Goal: Information Seeking & Learning: Learn about a topic

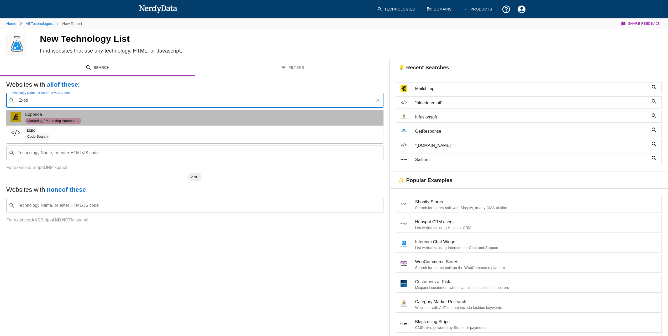
click at [87, 119] on span "Marketing / Marketing Automation" at bounding box center [202, 121] width 354 height 6
type input "Expo"
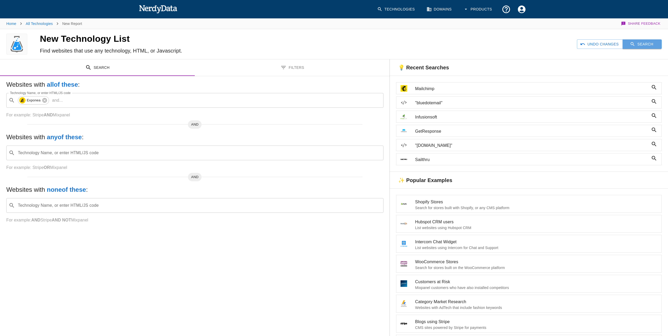
click at [653, 43] on button "Search" at bounding box center [642, 44] width 39 height 10
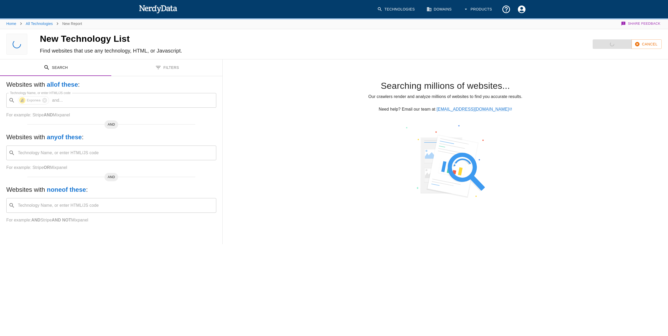
drag, startPoint x: 517, startPoint y: 9, endPoint x: 469, endPoint y: 15, distance: 49.3
click at [505, 32] on body "Technologies Domains Products Home All Technologies New Report Share Feedback N…" at bounding box center [334, 208] width 668 height 416
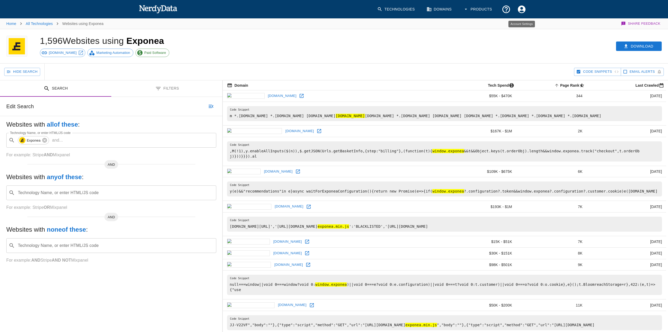
drag, startPoint x: 521, startPoint y: 9, endPoint x: 507, endPoint y: 34, distance: 27.8
click at [507, 34] on div "Download" at bounding box center [509, 46] width 317 height 34
click at [522, 10] on icon "Account Settings" at bounding box center [522, 9] width 8 height 8
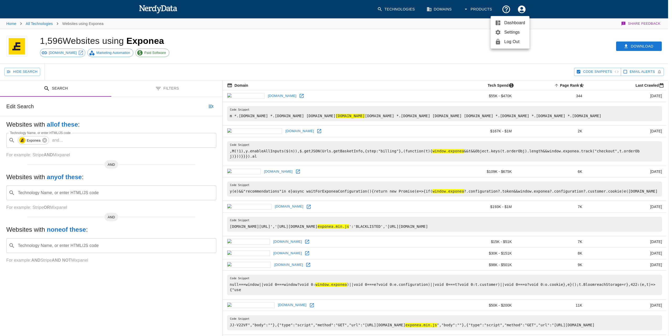
click at [471, 44] on div at bounding box center [336, 168] width 672 height 336
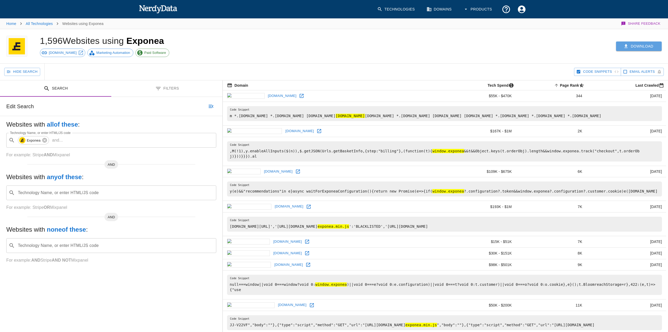
click at [626, 46] on icon "button" at bounding box center [626, 46] width 3 height 4
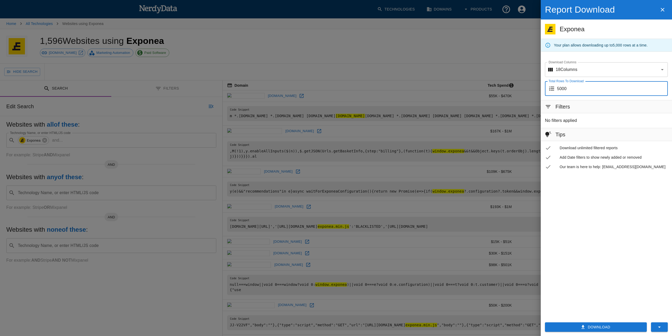
click at [581, 89] on input "5000" at bounding box center [612, 88] width 111 height 15
click at [582, 326] on icon "button" at bounding box center [583, 326] width 5 height 5
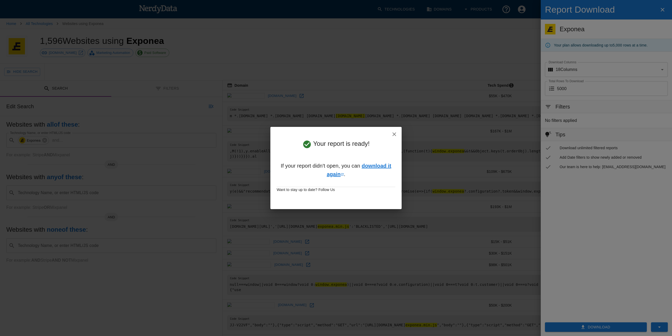
click at [388, 165] on link "download it again" at bounding box center [359, 170] width 65 height 14
drag, startPoint x: 497, startPoint y: 118, endPoint x: 467, endPoint y: 123, distance: 30.4
click at [497, 118] on div "Your report is ready! If your report didn't open, you can download it again . W…" at bounding box center [336, 168] width 672 height 336
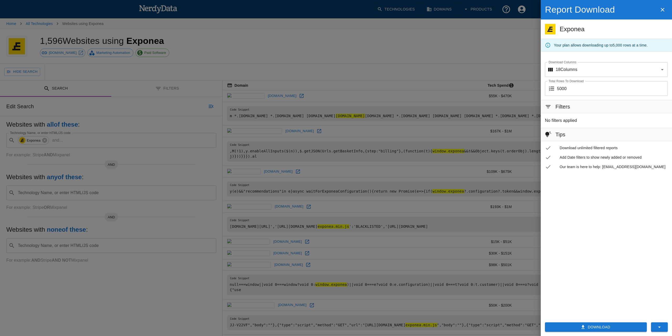
click at [661, 9] on icon "button" at bounding box center [663, 10] width 6 height 6
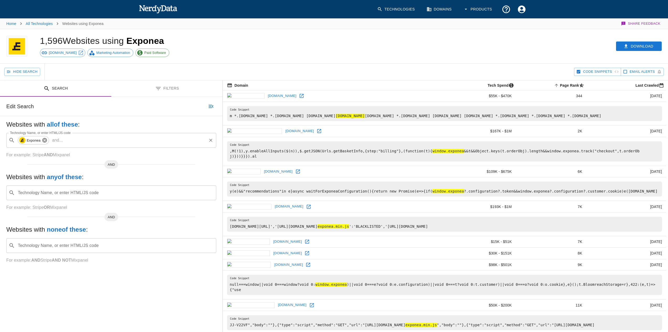
click at [43, 140] on icon at bounding box center [44, 140] width 5 height 5
click at [44, 143] on input "Technology Name, or enter HTML/JS code" at bounding box center [115, 140] width 197 height 10
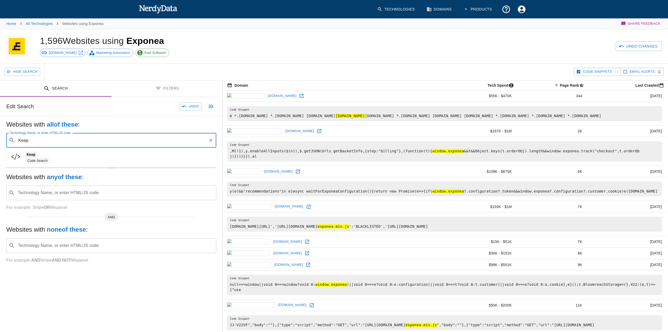
click at [44, 143] on input "Keap" at bounding box center [111, 140] width 189 height 10
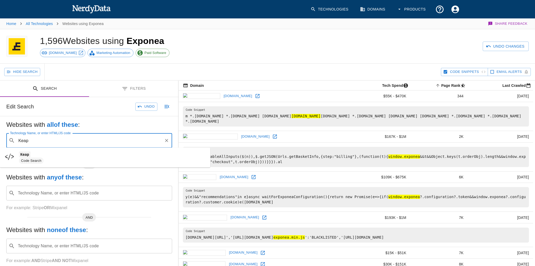
scroll to position [84, 0]
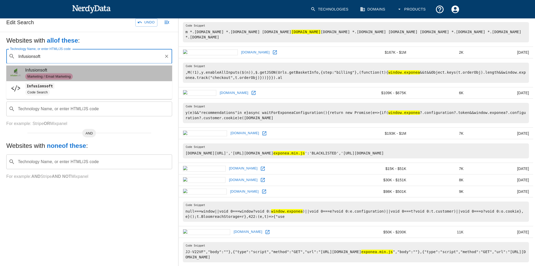
click at [109, 76] on span "Marketing / Email Marketing" at bounding box center [96, 76] width 143 height 6
type input "Infusionsoft"
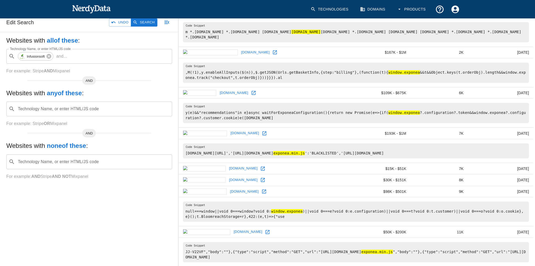
scroll to position [42, 0]
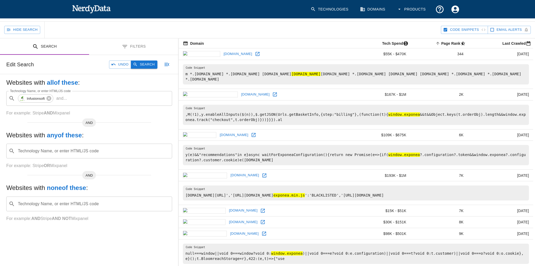
click at [148, 66] on button "Search" at bounding box center [144, 64] width 26 height 8
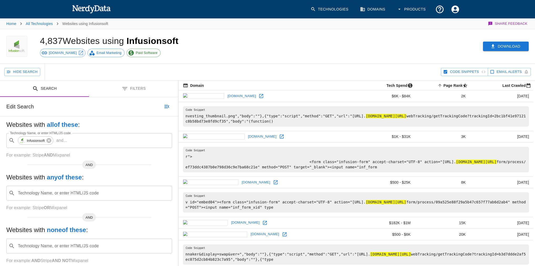
click at [521, 48] on button "Download" at bounding box center [506, 46] width 46 height 10
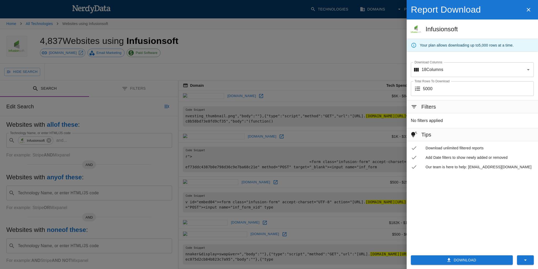
click at [470, 258] on button "Download" at bounding box center [462, 260] width 102 height 10
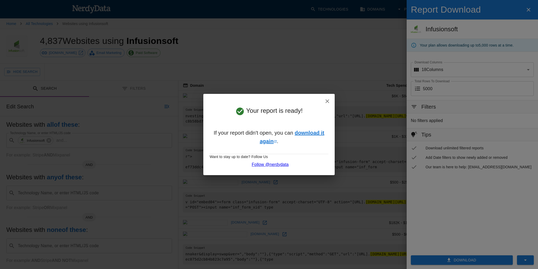
click at [304, 132] on link "download it again" at bounding box center [292, 137] width 65 height 14
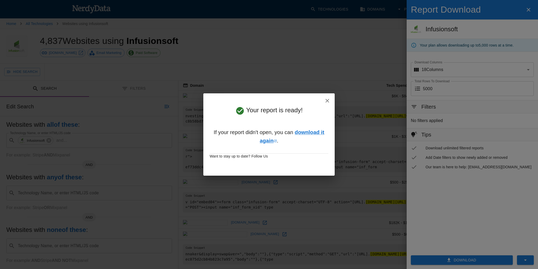
click at [328, 102] on icon "button" at bounding box center [327, 100] width 6 height 6
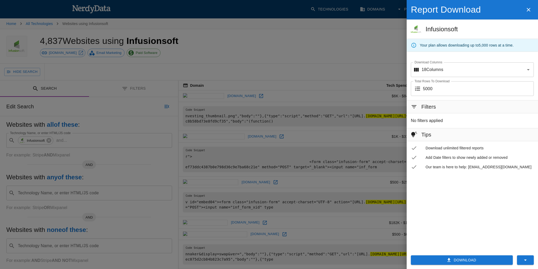
click at [526, 10] on icon "button" at bounding box center [528, 10] width 6 height 6
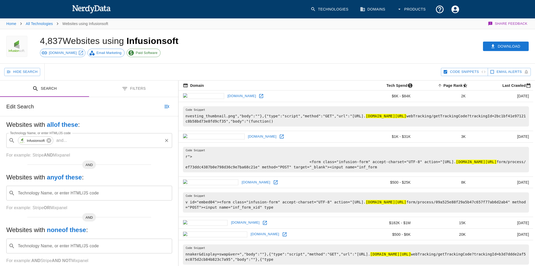
click at [49, 138] on icon at bounding box center [48, 140] width 5 height 5
click at [47, 142] on input "Technology Name, or enter HTML/JS code" at bounding box center [93, 140] width 153 height 10
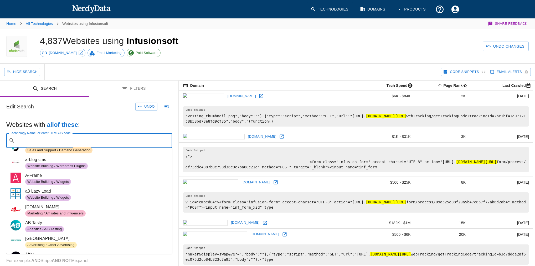
scroll to position [294, 0]
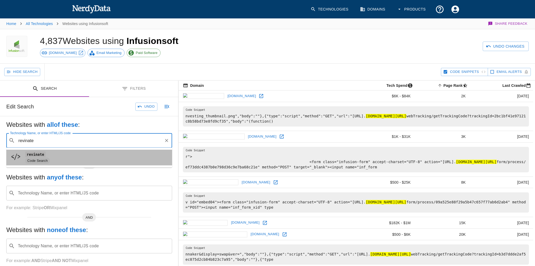
click at [73, 156] on span "revinate" at bounding box center [96, 154] width 143 height 6
type input "revinate"
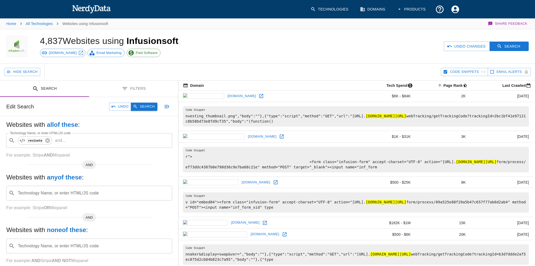
click at [136, 105] on icon "button" at bounding box center [135, 106] width 5 height 5
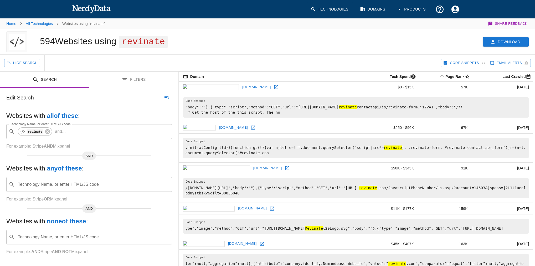
click at [499, 42] on button "Download" at bounding box center [506, 42] width 46 height 10
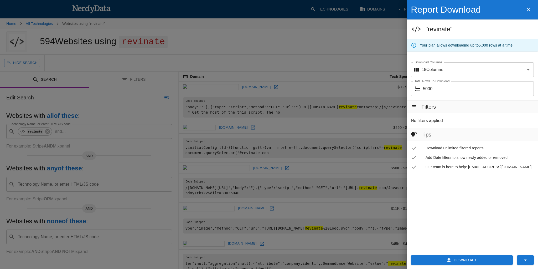
click at [466, 258] on button "Download" at bounding box center [462, 260] width 102 height 10
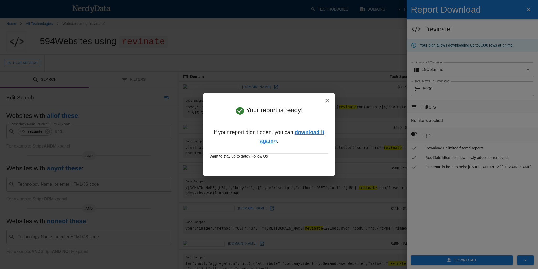
click at [311, 129] on link "download it again" at bounding box center [292, 136] width 65 height 14
click at [223, 55] on div "Your report is ready! If your report didn't open, you can download it again . W…" at bounding box center [269, 134] width 538 height 269
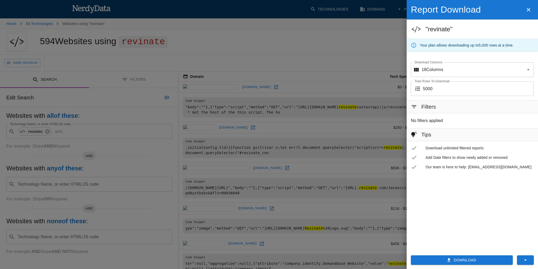
click at [100, 102] on div at bounding box center [269, 134] width 538 height 269
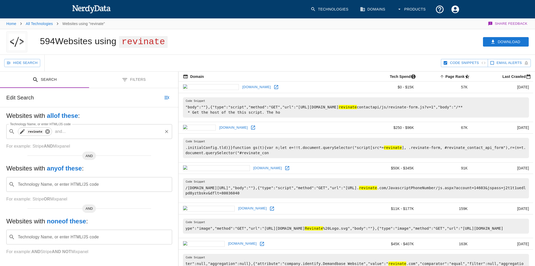
click at [46, 132] on icon at bounding box center [47, 131] width 5 height 5
click at [63, 131] on div "Technology Name, or enter HTML/JS code ​ Technology Name, or enter HTML/JS code" at bounding box center [89, 131] width 166 height 15
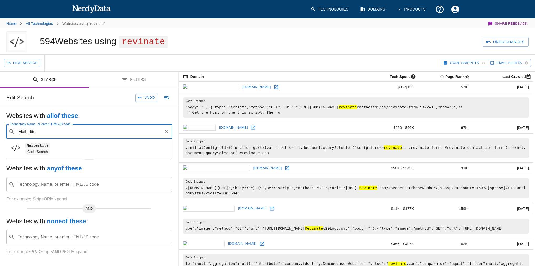
click at [62, 147] on span "Mailerlite" at bounding box center [96, 145] width 143 height 6
type input "Mailerlite"
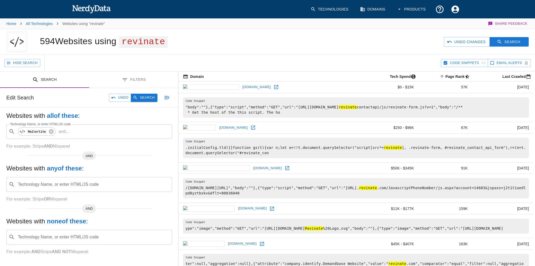
click at [141, 95] on button "Search" at bounding box center [144, 97] width 26 height 8
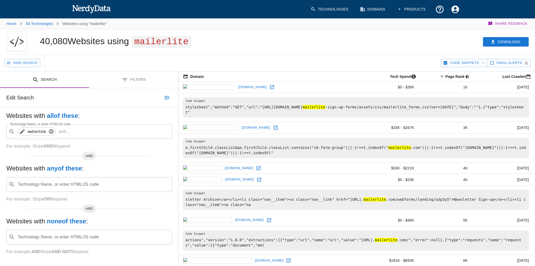
click at [51, 131] on icon at bounding box center [51, 131] width 5 height 5
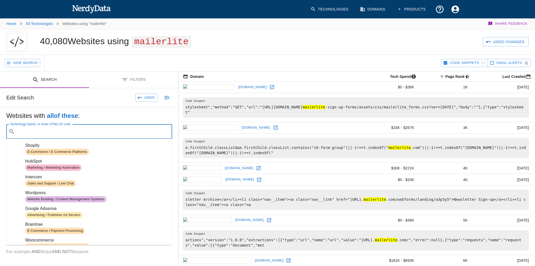
click at [51, 133] on input "Technology Name, or enter HTML/JS code" at bounding box center [93, 131] width 153 height 10
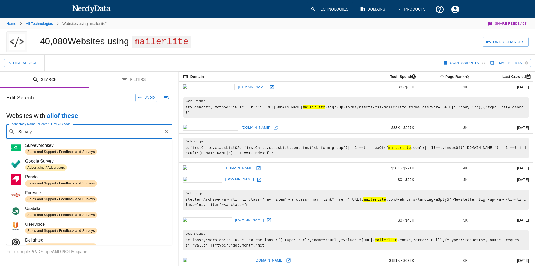
click at [95, 145] on span "SurveyMonkey" at bounding box center [96, 145] width 143 height 6
type input "Survey"
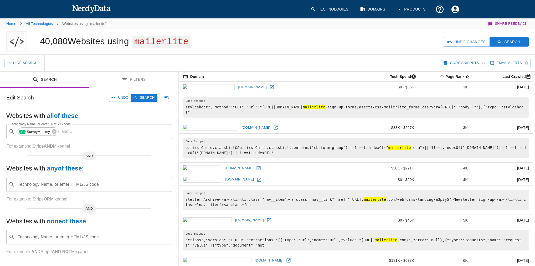
click at [146, 98] on button "Search" at bounding box center [144, 97] width 26 height 8
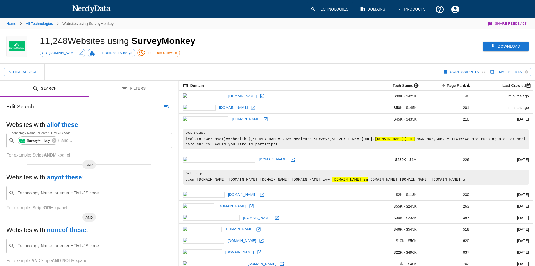
click at [497, 45] on button "Download" at bounding box center [506, 46] width 46 height 10
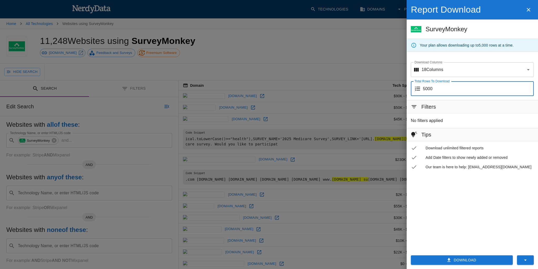
click at [447, 91] on input "5000" at bounding box center [478, 88] width 111 height 15
click at [529, 86] on input "5000" at bounding box center [478, 88] width 111 height 15
click at [528, 87] on input "5000" at bounding box center [478, 88] width 111 height 15
click at [527, 87] on input "5000" at bounding box center [478, 88] width 111 height 15
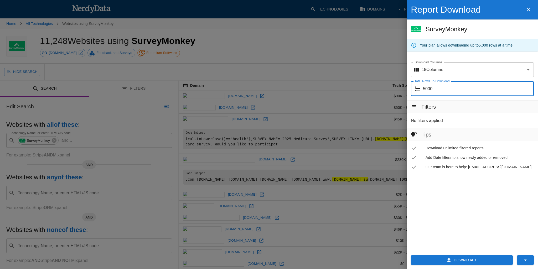
click at [527, 87] on input "5000" at bounding box center [478, 88] width 111 height 15
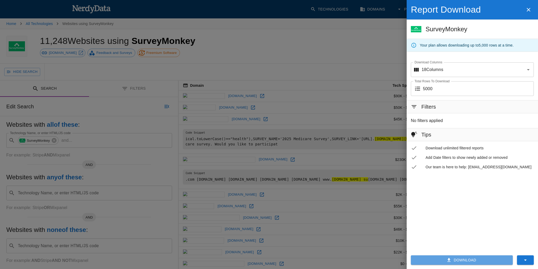
click at [487, 259] on button "Download" at bounding box center [462, 260] width 102 height 10
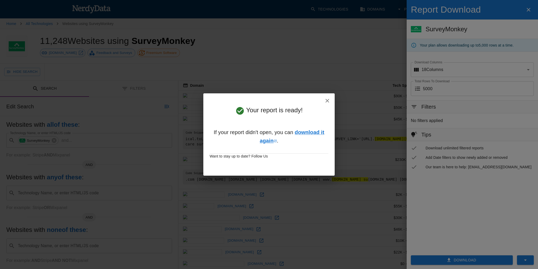
click at [328, 100] on icon "button" at bounding box center [327, 100] width 6 height 6
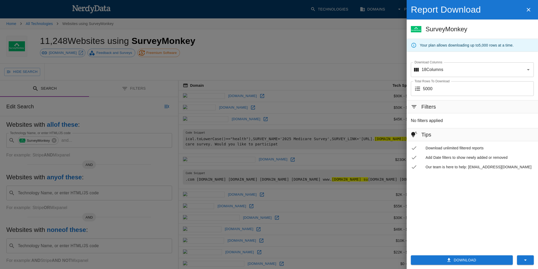
click at [431, 107] on h6 "Filters" at bounding box center [428, 106] width 15 height 8
click at [415, 108] on icon at bounding box center [414, 106] width 6 height 6
click at [329, 139] on div at bounding box center [269, 134] width 538 height 269
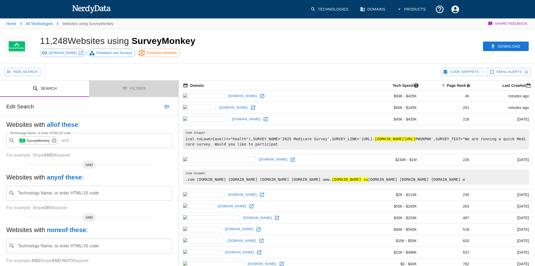
click at [141, 86] on button "Filters" at bounding box center [133, 88] width 89 height 17
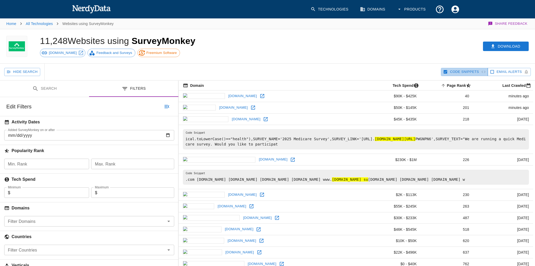
click at [446, 72] on icon "button" at bounding box center [446, 72] width 4 height 4
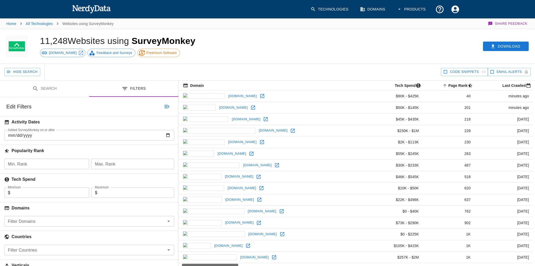
scroll to position [84, 0]
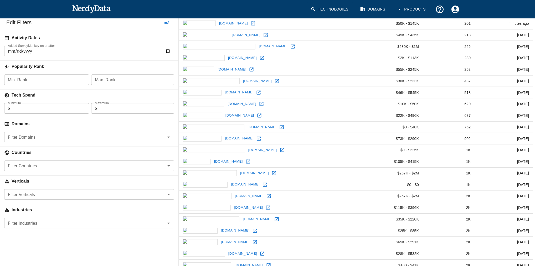
click at [22, 162] on input "Filter Countries" at bounding box center [85, 165] width 158 height 7
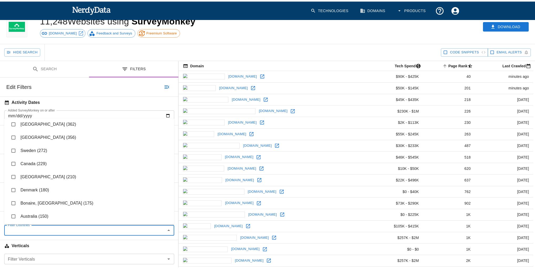
scroll to position [0, 0]
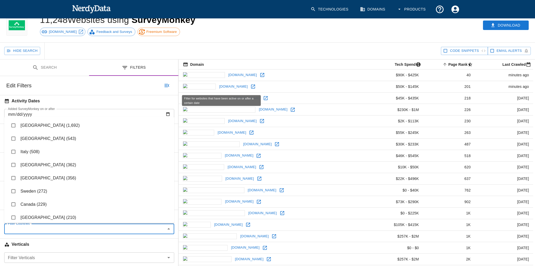
click at [63, 98] on h6 "Activity Dates" at bounding box center [89, 101] width 178 height 12
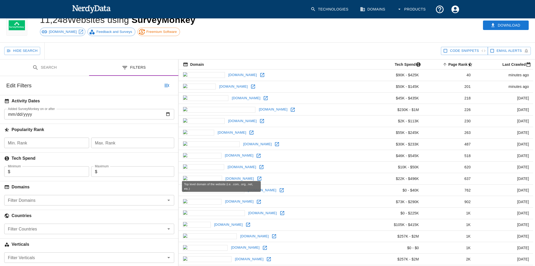
click at [35, 204] on div "Filter Domains" at bounding box center [89, 200] width 170 height 11
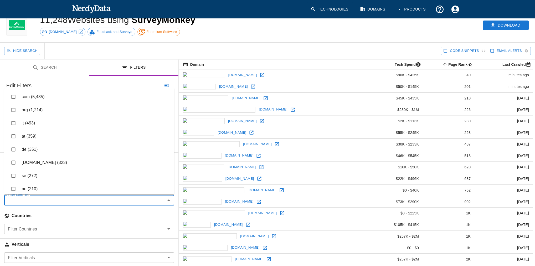
click at [46, 85] on div "Edit Filters" at bounding box center [89, 85] width 178 height 19
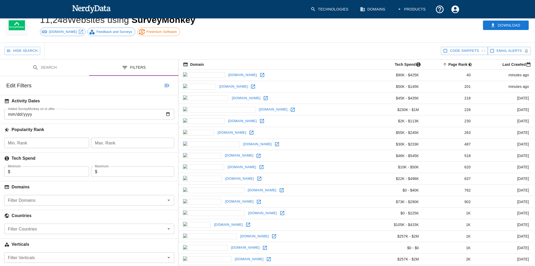
click at [57, 73] on button "Search" at bounding box center [44, 67] width 89 height 17
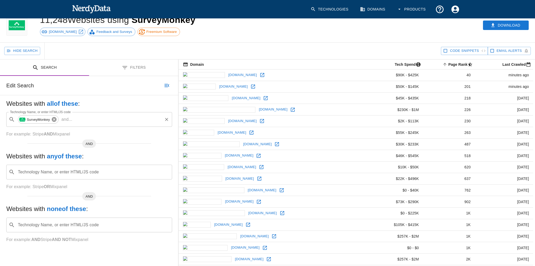
click at [54, 118] on icon at bounding box center [54, 119] width 5 height 5
click at [54, 119] on input "Technology Name, or enter HTML/JS code" at bounding box center [93, 119] width 153 height 10
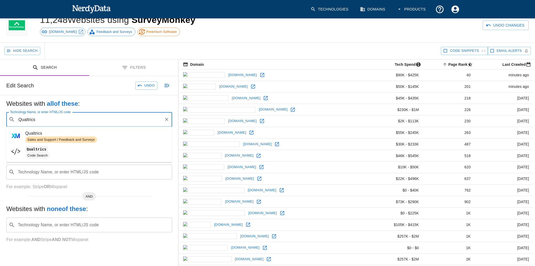
type input "Qualtrics"
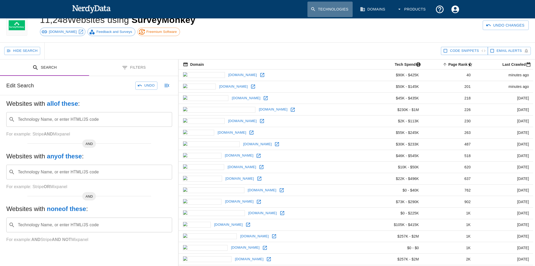
click at [347, 6] on link "Technologies" at bounding box center [329, 9] width 45 height 15
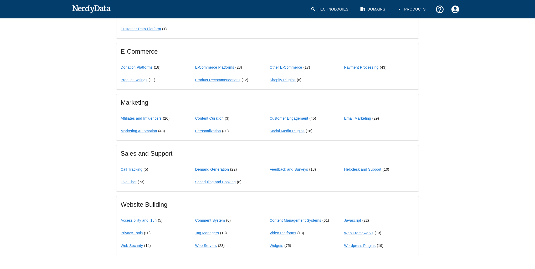
scroll to position [393, 0]
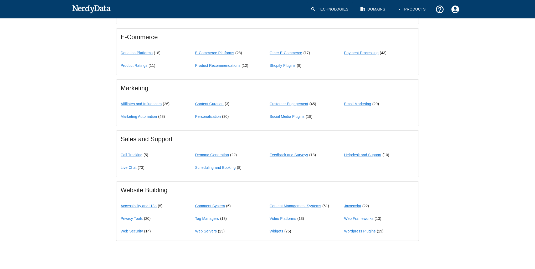
click at [154, 114] on link "Marketing Automation" at bounding box center [139, 116] width 36 height 4
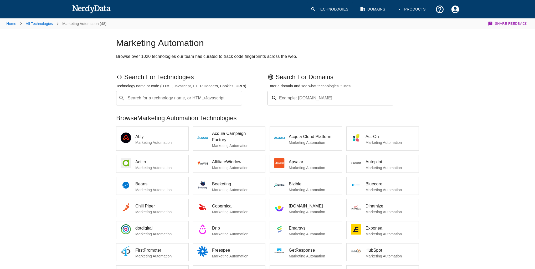
drag, startPoint x: 372, startPoint y: 227, endPoint x: 438, endPoint y: 131, distance: 116.0
click at [438, 132] on div "Home All Technologies Marketing Automation (48) Share Feedback Marketing Automa…" at bounding box center [267, 220] width 535 height 405
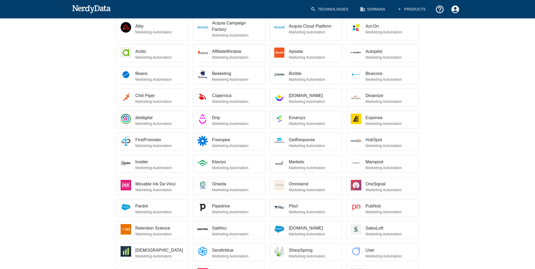
scroll to position [152, 0]
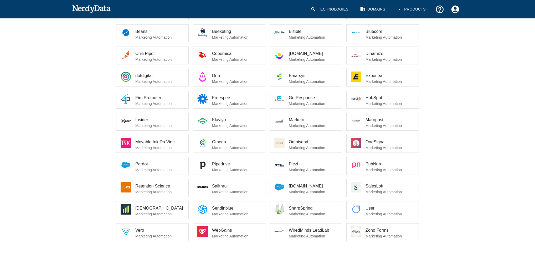
click at [234, 118] on span "Klaviyo" at bounding box center [236, 120] width 49 height 6
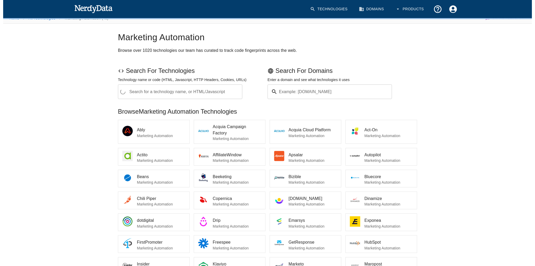
scroll to position [0, 0]
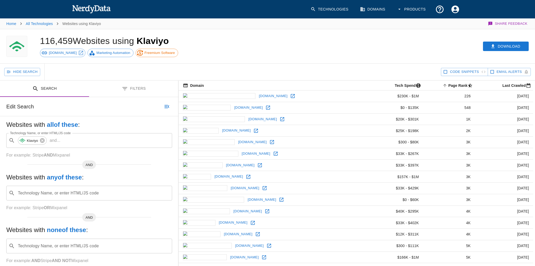
scroll to position [42, 0]
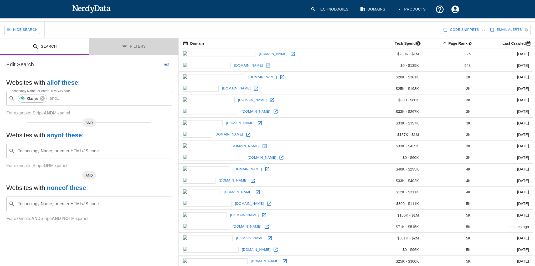
click at [133, 39] on button "Filters" at bounding box center [133, 46] width 89 height 17
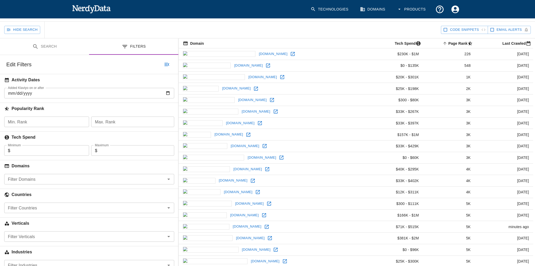
scroll to position [105, 0]
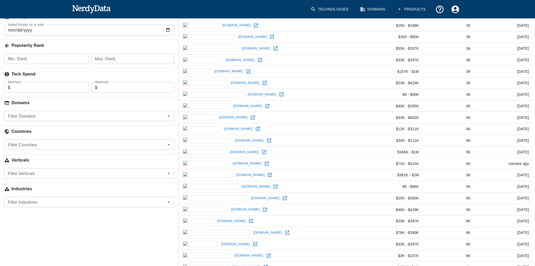
click at [38, 201] on input "Filter Industries" at bounding box center [85, 201] width 158 height 7
click at [38, 217] on li "Other (116,459)" at bounding box center [89, 215] width 170 height 13
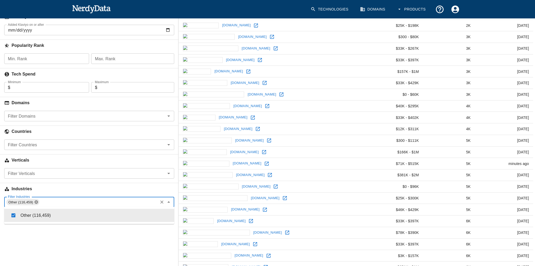
click at [35, 203] on icon at bounding box center [36, 202] width 4 height 4
checkbox input "false"
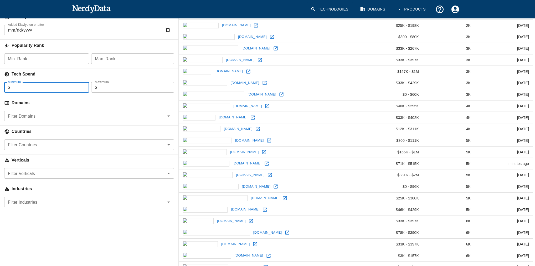
click at [48, 88] on input "Minimum" at bounding box center [49, 87] width 79 height 11
click at [49, 89] on input "2" at bounding box center [42, 87] width 65 height 11
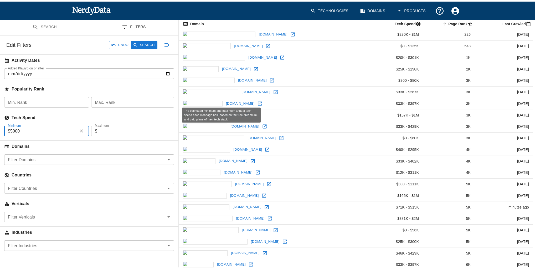
scroll to position [42, 0]
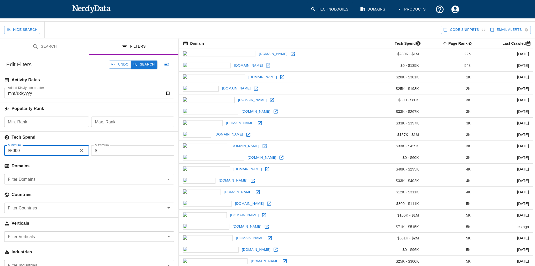
click at [145, 62] on button "Search" at bounding box center [144, 64] width 26 height 8
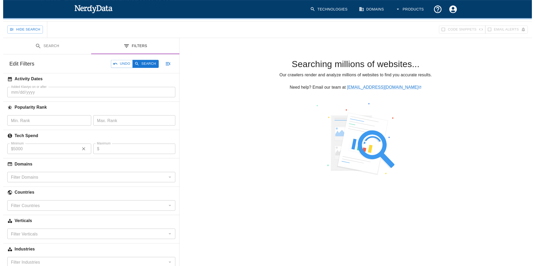
scroll to position [0, 0]
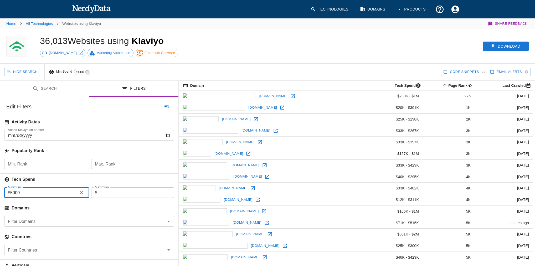
click at [61, 191] on input "5000" at bounding box center [42, 192] width 65 height 11
type input "50000"
click at [144, 106] on button "Search" at bounding box center [144, 106] width 26 height 8
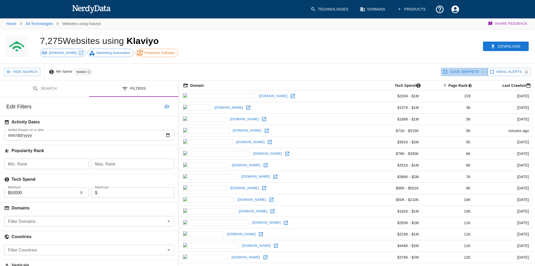
click at [447, 69] on button "Code Snippets" at bounding box center [464, 72] width 47 height 8
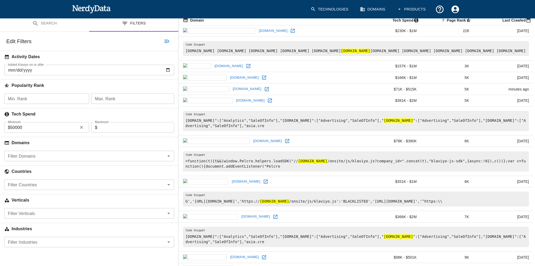
scroll to position [2, 0]
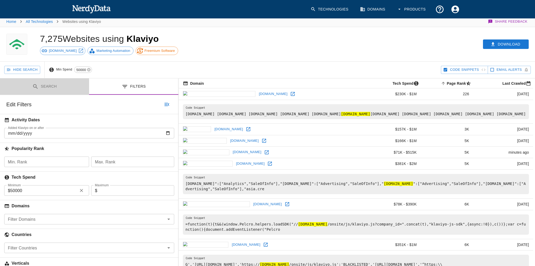
click at [46, 88] on button "Search" at bounding box center [44, 86] width 89 height 17
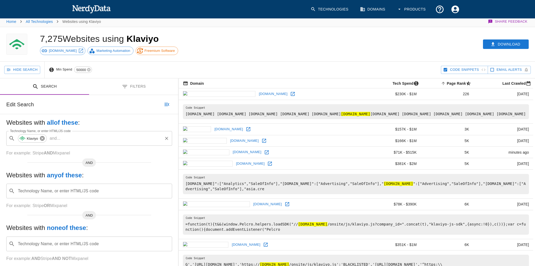
click at [42, 135] on icon at bounding box center [42, 138] width 6 height 6
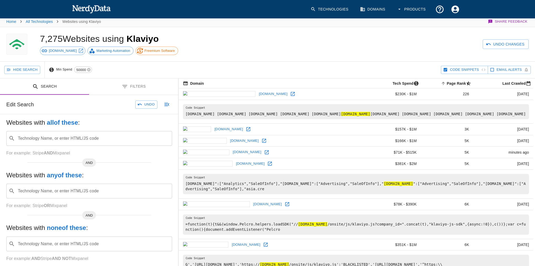
click at [43, 137] on input "Technology Name, or enter HTML/JS code" at bounding box center [93, 138] width 153 height 10
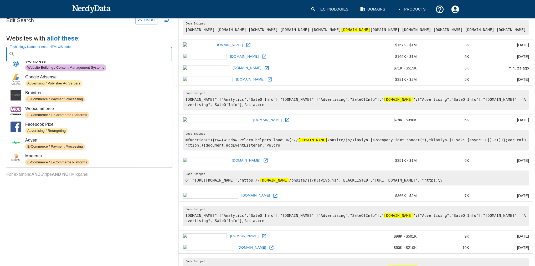
scroll to position [96, 0]
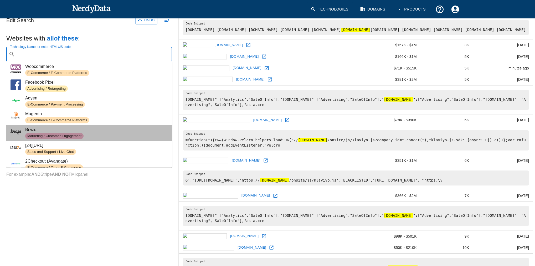
click at [99, 133] on span "Marketing / Customer Engagement" at bounding box center [96, 136] width 143 height 6
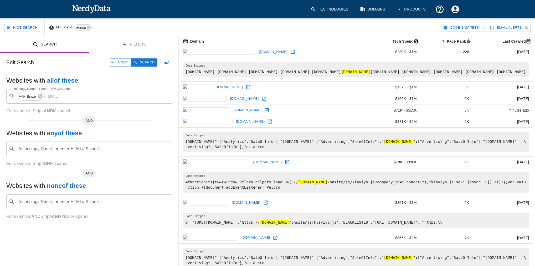
scroll to position [23, 0]
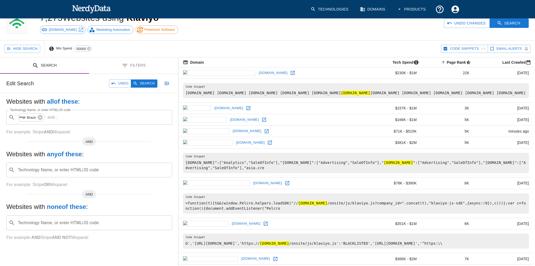
click at [114, 64] on button "Filters" at bounding box center [133, 65] width 89 height 17
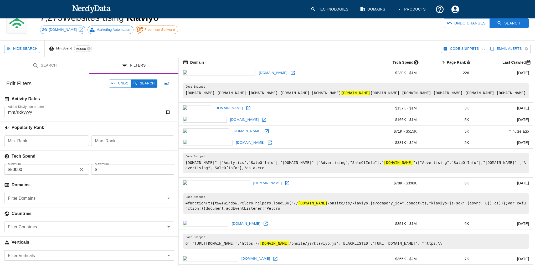
click at [44, 171] on input "50000" at bounding box center [42, 169] width 65 height 11
click at [81, 169] on icon "button" at bounding box center [81, 168] width 5 height 5
click at [138, 84] on icon "button" at bounding box center [135, 83] width 5 height 5
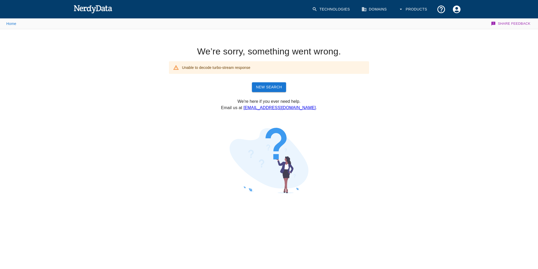
drag, startPoint x: 160, startPoint y: 120, endPoint x: 161, endPoint y: 117, distance: 3.4
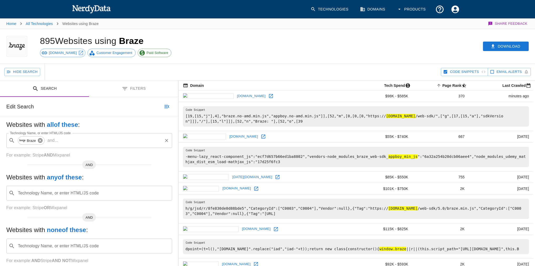
click at [39, 139] on icon at bounding box center [40, 140] width 5 height 5
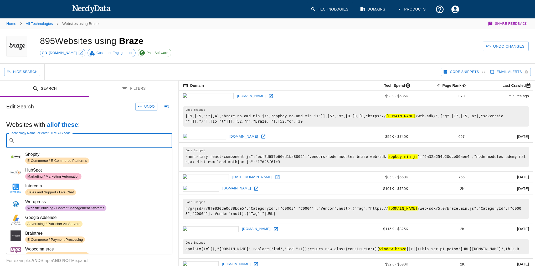
click at [39, 140] on input "Technology Name, or enter HTML/JS code" at bounding box center [93, 140] width 153 height 10
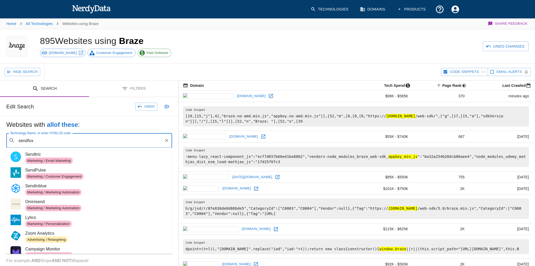
type input "sendfox"
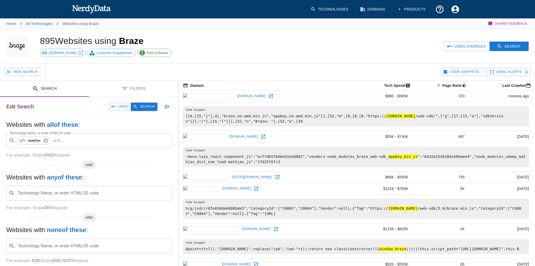
click at [137, 104] on icon "button" at bounding box center [135, 106] width 5 height 5
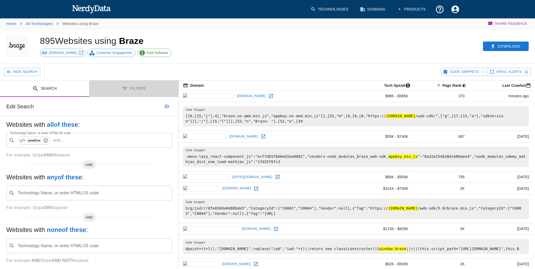
click at [132, 89] on button "Filters" at bounding box center [133, 88] width 89 height 17
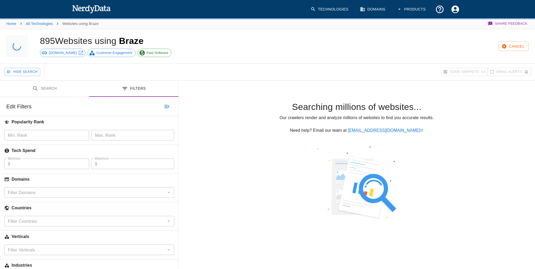
scroll to position [63, 0]
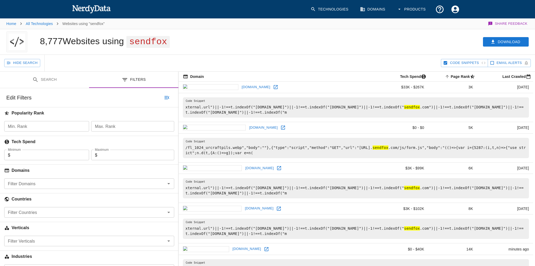
click at [62, 82] on button "Search" at bounding box center [44, 79] width 89 height 17
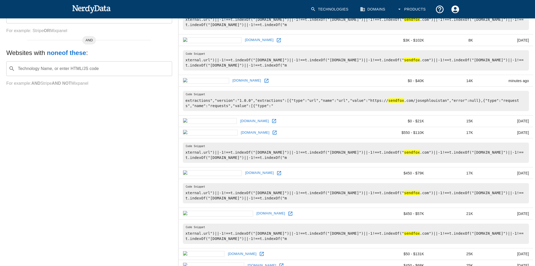
scroll to position [84, 0]
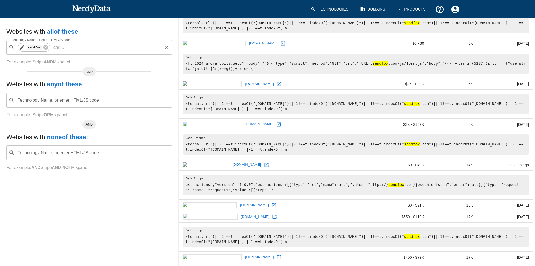
click at [47, 48] on icon at bounding box center [46, 47] width 6 height 6
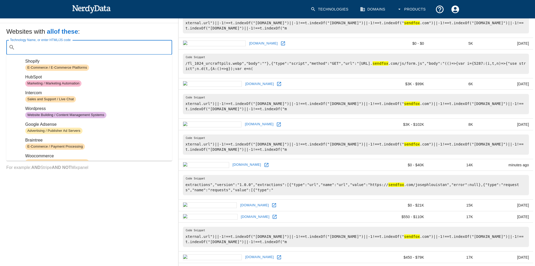
click at [47, 48] on input "Technology Name, or enter HTML/JS code" at bounding box center [93, 47] width 153 height 10
paste input "[DOMAIN_NAME]"
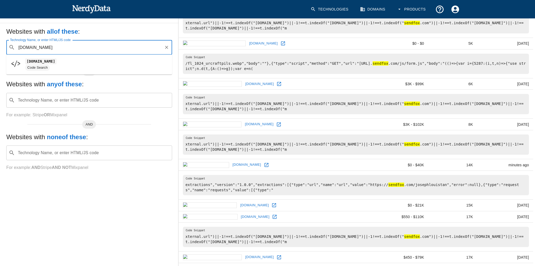
click at [52, 61] on code "[DOMAIN_NAME]" at bounding box center [40, 61] width 31 height 6
type input "[DOMAIN_NAME]"
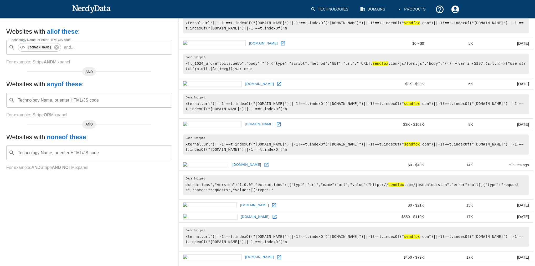
scroll to position [0, 0]
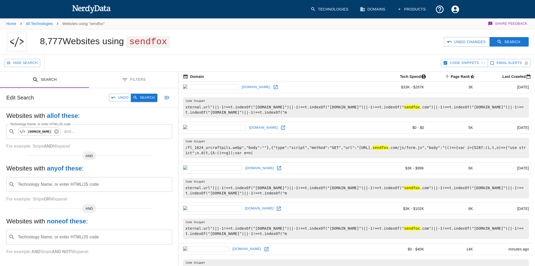
click at [137, 95] on icon "button" at bounding box center [135, 97] width 5 height 5
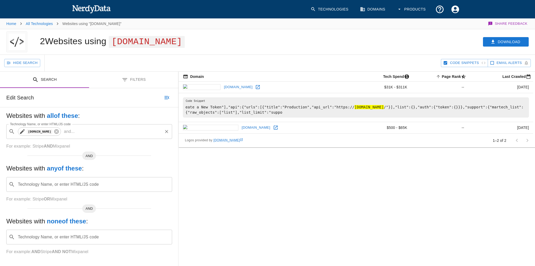
click at [59, 132] on icon at bounding box center [56, 131] width 5 height 5
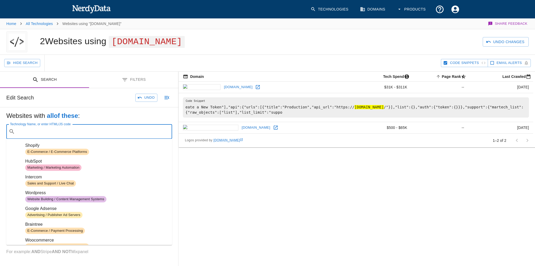
click at [59, 132] on input "Technology Name, or enter HTML/JS code" at bounding box center [93, 131] width 153 height 10
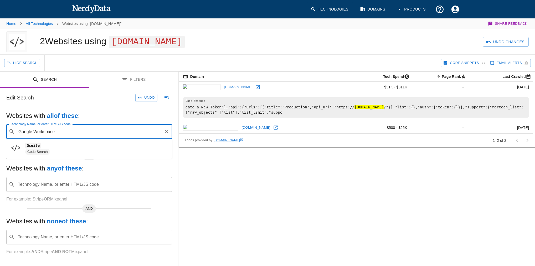
type input "Google Workspace"
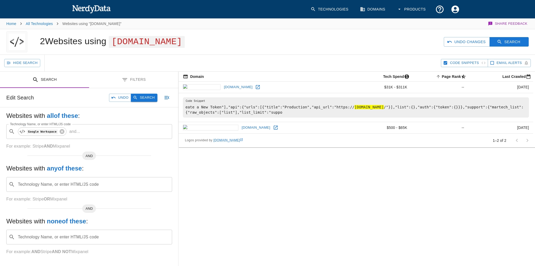
click at [147, 96] on button "Search" at bounding box center [144, 97] width 26 height 8
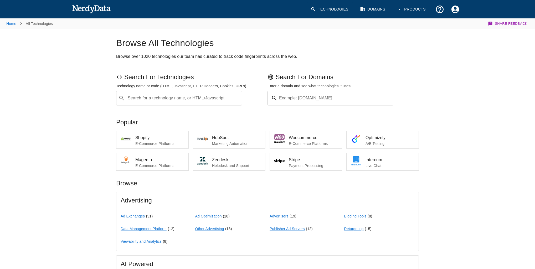
click at [147, 99] on div "Search for a technology name, or HTML/Javascript ​ Search for a technology name…" at bounding box center [179, 98] width 126 height 15
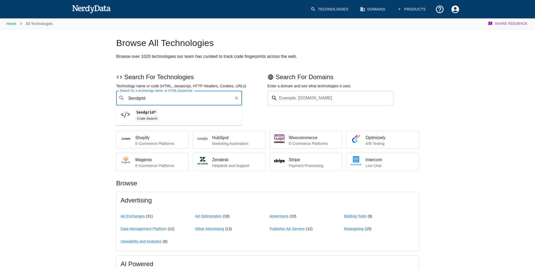
type input "Sendgrid"
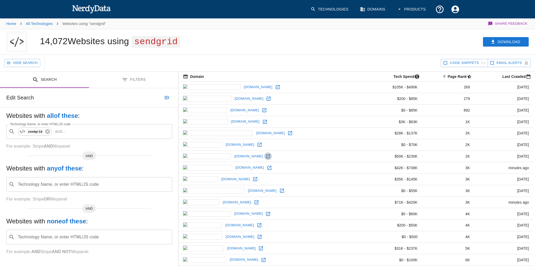
click at [265, 154] on icon at bounding box center [267, 155] width 5 height 5
click at [113, 84] on button "Filters" at bounding box center [133, 79] width 89 height 17
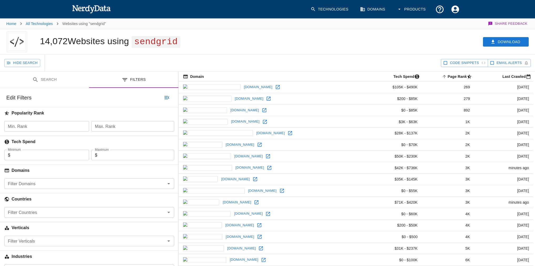
scroll to position [63, 0]
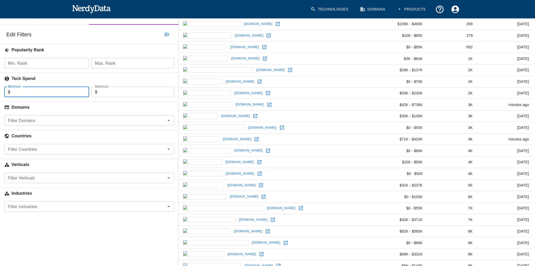
click at [21, 95] on input "Minimum" at bounding box center [49, 91] width 79 height 11
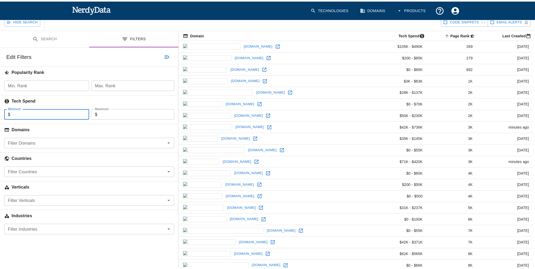
scroll to position [21, 0]
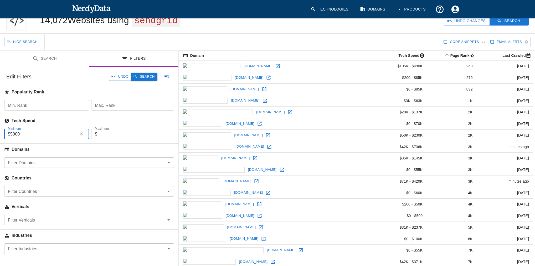
type input "5000"
click at [149, 74] on button "Search" at bounding box center [144, 76] width 26 height 8
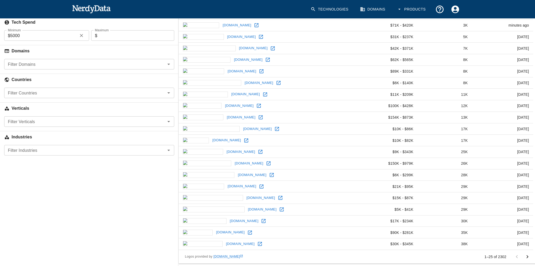
scroll to position [14, 0]
